Goal: Navigation & Orientation: Understand site structure

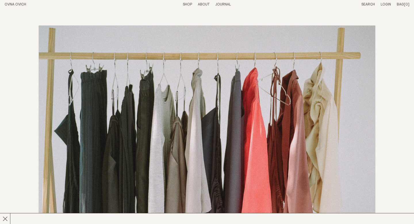
scroll to position [1382, 0]
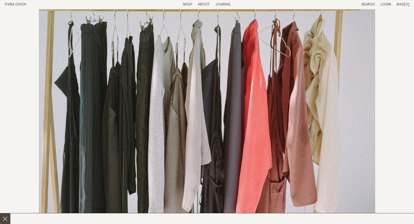
click at [6, 219] on line at bounding box center [5, 218] width 4 height 4
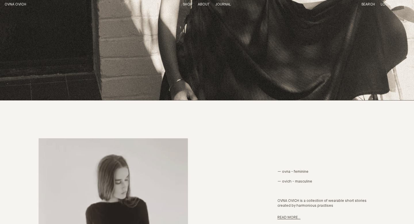
scroll to position [0, 0]
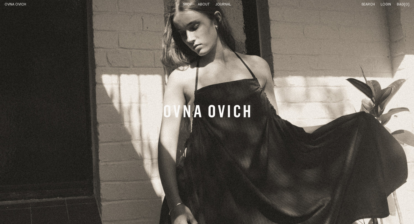
click at [188, 5] on link "Shop" at bounding box center [187, 5] width 9 height 4
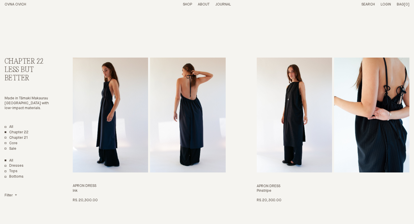
click at [205, 5] on p "About" at bounding box center [204, 4] width 12 height 5
click at [199, 5] on link "Materials" at bounding box center [203, 5] width 18 height 4
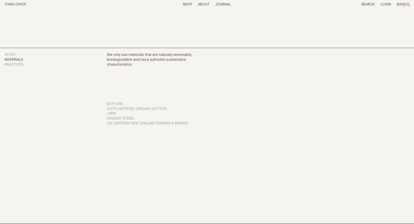
click at [202, 3] on p "About" at bounding box center [204, 4] width 12 height 5
click at [13, 55] on link "Story" at bounding box center [10, 55] width 11 height 4
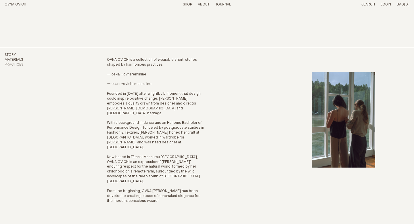
click at [13, 59] on link "Materials" at bounding box center [14, 60] width 18 height 4
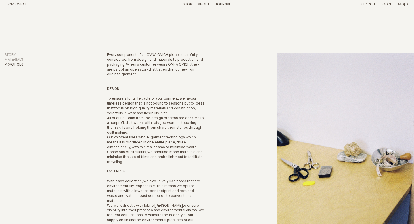
click at [223, 3] on link "Journal" at bounding box center [223, 5] width 16 height 4
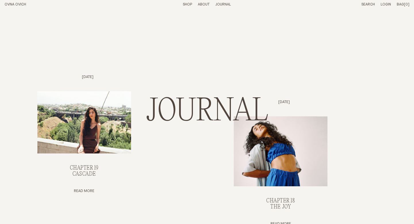
click at [18, 4] on link "OVNA OVICH" at bounding box center [16, 5] width 22 height 4
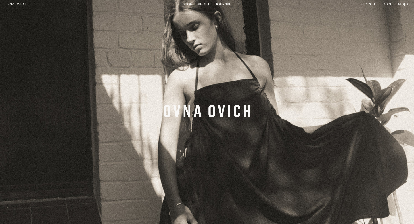
click at [207, 3] on p "About" at bounding box center [204, 4] width 12 height 5
click at [184, 5] on link "Story" at bounding box center [182, 5] width 11 height 4
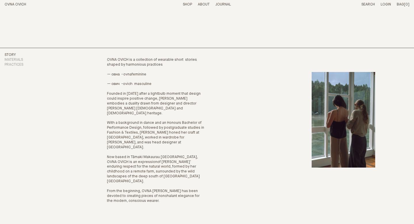
click at [21, 5] on link "OVNA OVICH" at bounding box center [16, 5] width 22 height 4
